Goal: Information Seeking & Learning: Learn about a topic

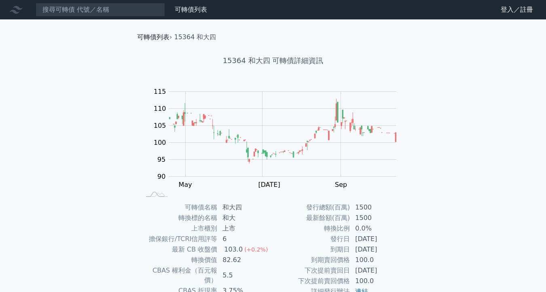
click at [160, 38] on link "可轉債列表" at bounding box center [153, 37] width 32 height 8
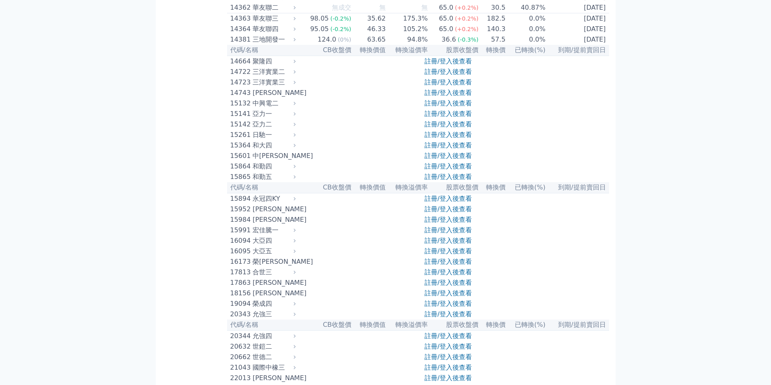
scroll to position [121, 0]
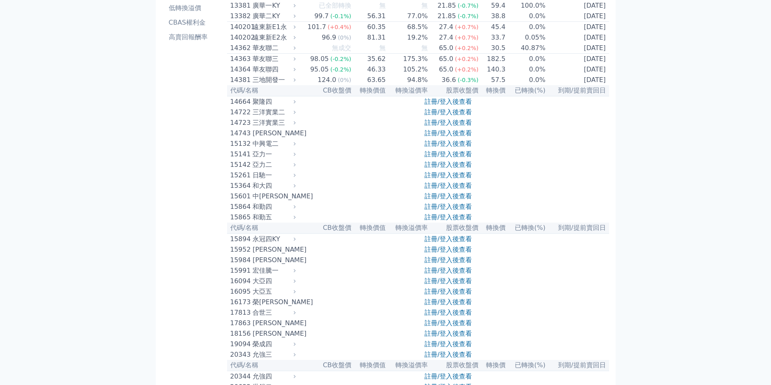
click at [432, 169] on link "註冊/登入後查看" at bounding box center [447, 165] width 47 height 8
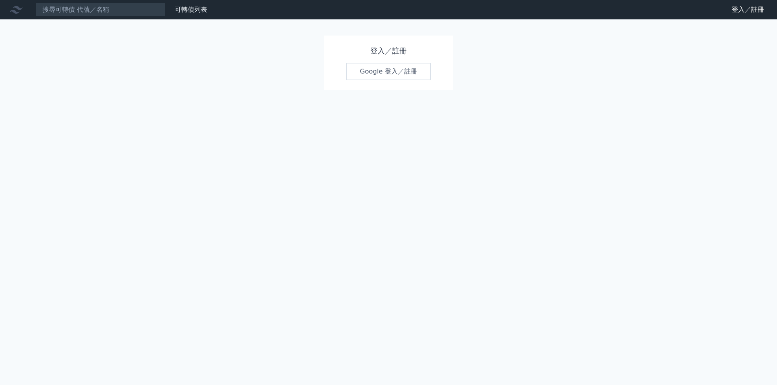
click at [363, 76] on link "Google 登入／註冊" at bounding box center [388, 71] width 84 height 17
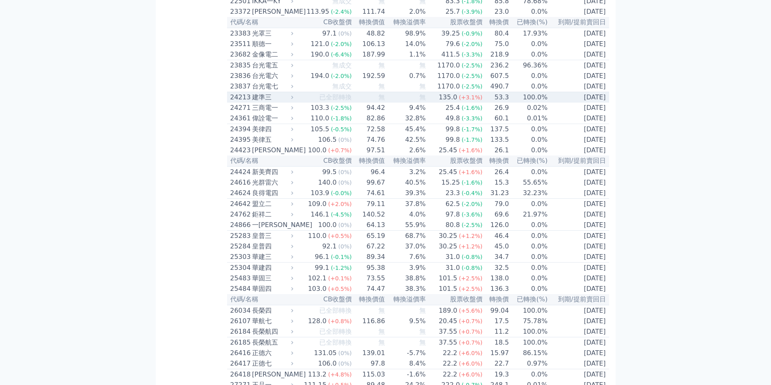
scroll to position [607, 0]
